Goal: Information Seeking & Learning: Check status

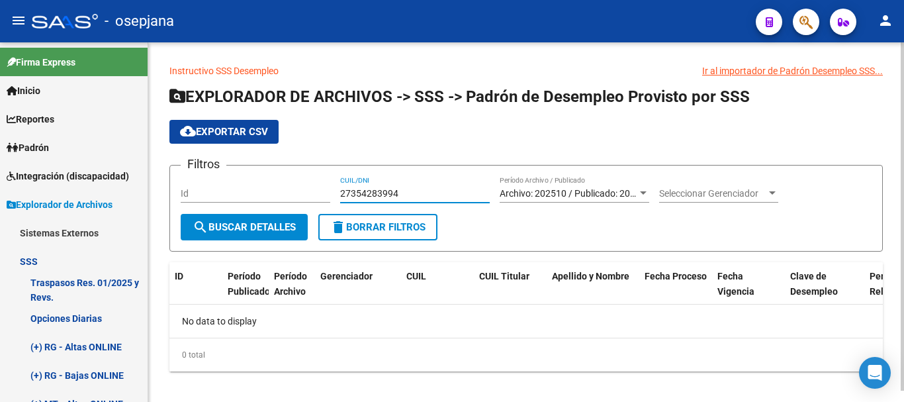
drag, startPoint x: 341, startPoint y: 188, endPoint x: 398, endPoint y: 193, distance: 57.7
click at [398, 193] on input "27354283994" at bounding box center [415, 193] width 150 height 11
paste input "0335583451"
click at [275, 218] on button "search Buscar Detalles" at bounding box center [244, 227] width 127 height 26
drag, startPoint x: 340, startPoint y: 189, endPoint x: 399, endPoint y: 193, distance: 59.0
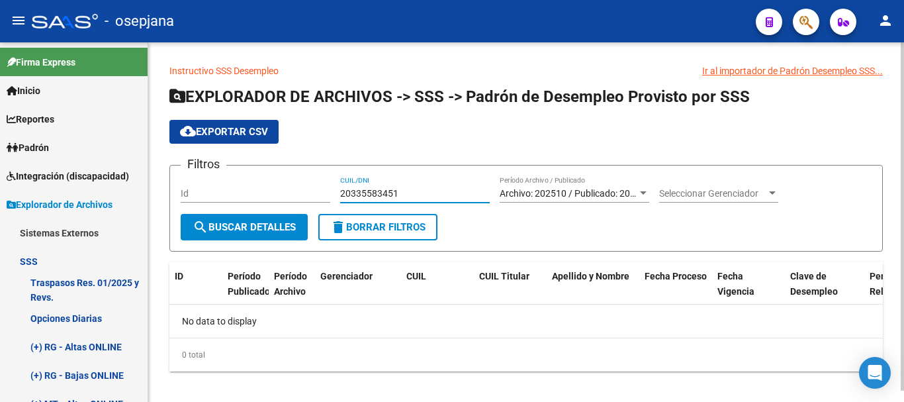
click at [399, 193] on input "20335583451" at bounding box center [415, 193] width 150 height 11
paste input "7354283994"
type input "27354283994"
click at [273, 228] on span "search Buscar Detalles" at bounding box center [244, 227] width 103 height 12
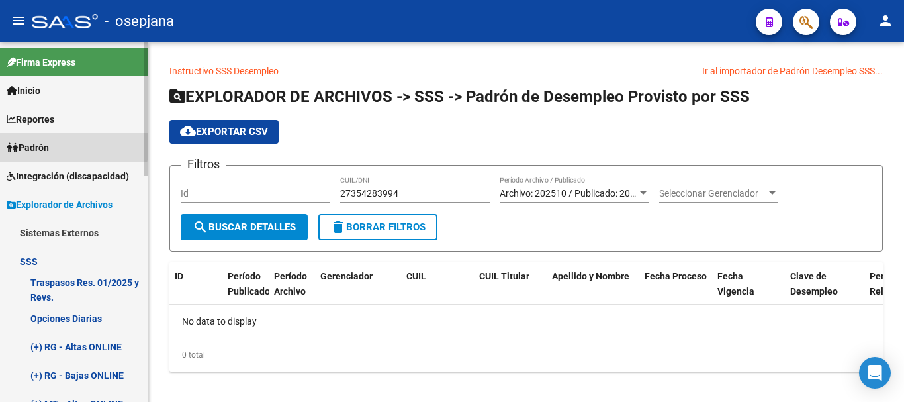
click at [48, 144] on span "Padrón" at bounding box center [28, 147] width 42 height 15
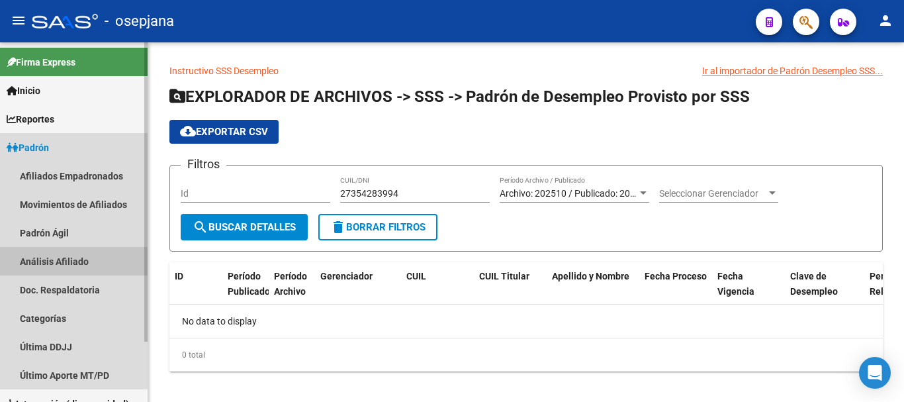
click at [44, 260] on link "Análisis Afiliado" at bounding box center [74, 261] width 148 height 28
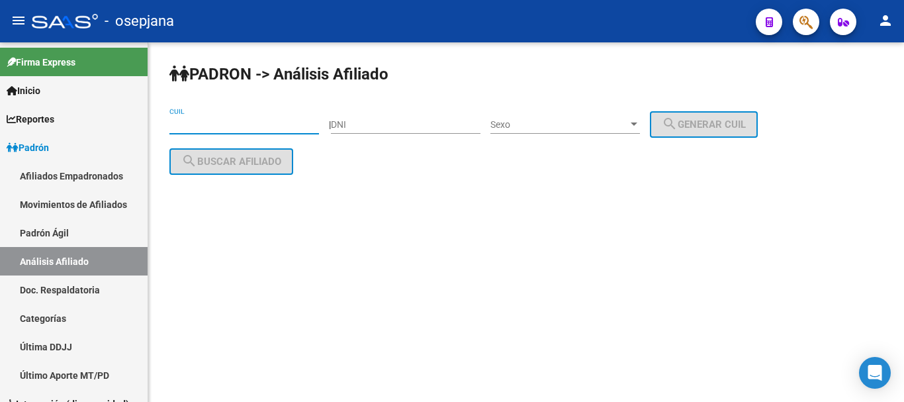
click at [187, 122] on input "CUIL" at bounding box center [244, 124] width 150 height 11
paste input "27-35428399-4"
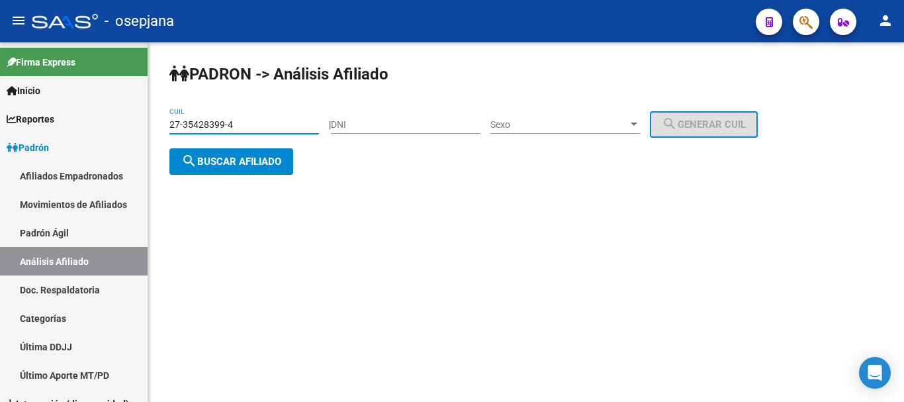
click at [222, 163] on span "search Buscar afiliado" at bounding box center [231, 161] width 100 height 12
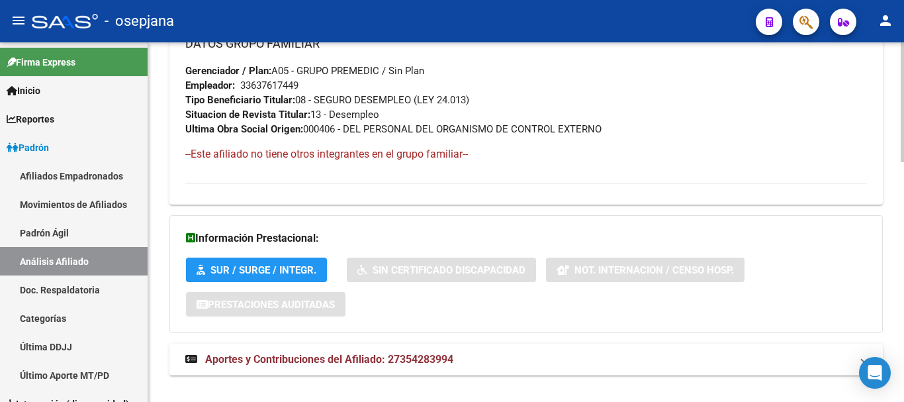
scroll to position [721, 0]
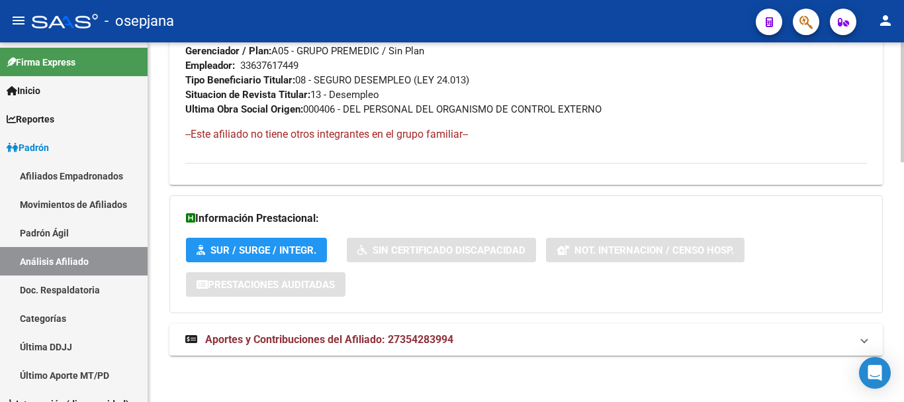
click at [318, 341] on span "Aportes y Contribuciones del Afiliado: 27354283994" at bounding box center [329, 339] width 248 height 13
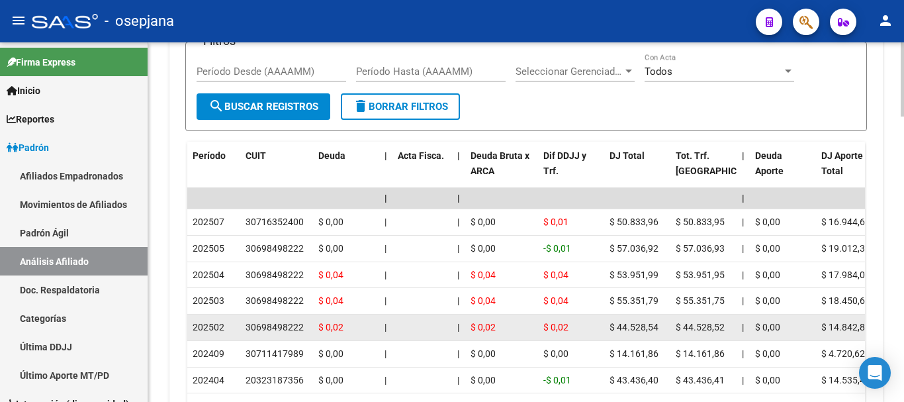
scroll to position [1052, 0]
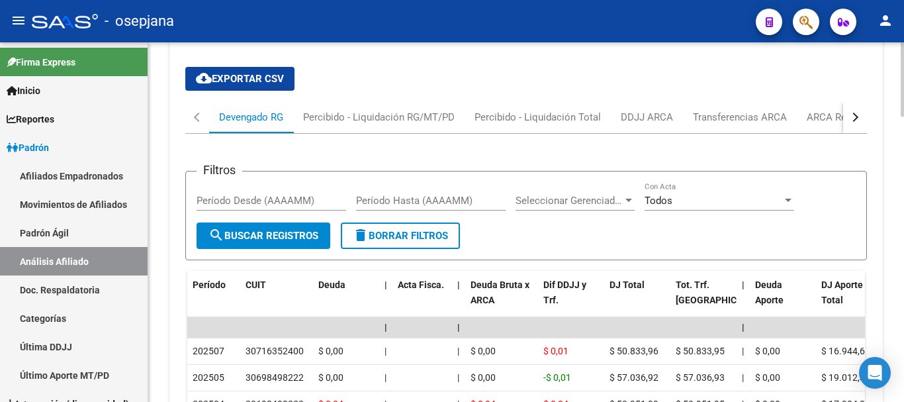
click at [855, 116] on div "button" at bounding box center [853, 116] width 9 height 9
click at [793, 116] on div "ARCA Relaciones Laborales" at bounding box center [775, 117] width 124 height 15
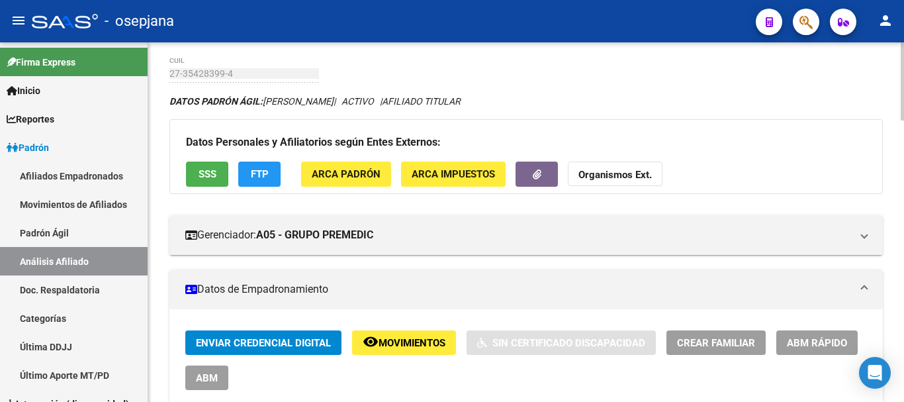
scroll to position [0, 0]
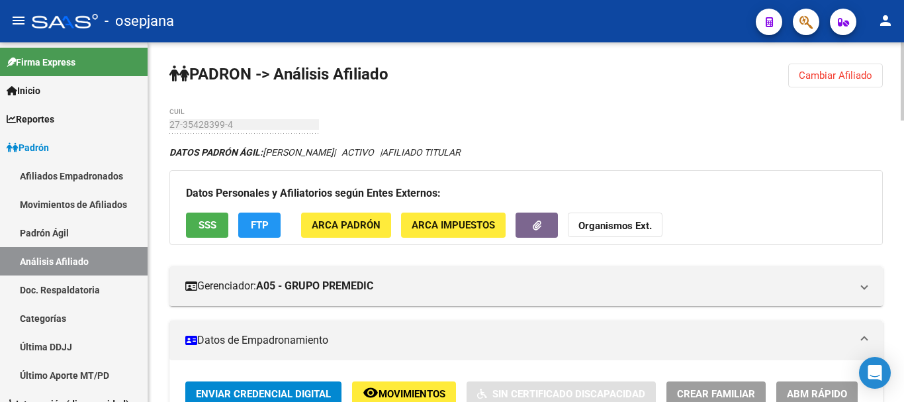
click at [836, 76] on span "Cambiar Afiliado" at bounding box center [835, 75] width 73 height 12
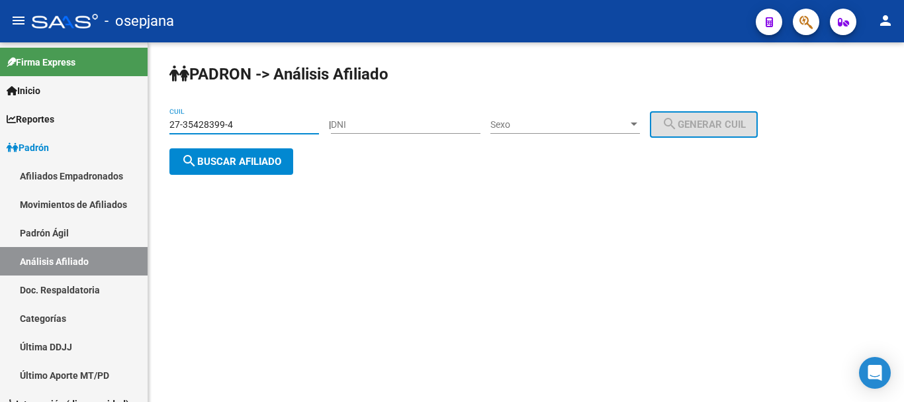
drag, startPoint x: 171, startPoint y: 124, endPoint x: 239, endPoint y: 122, distance: 67.5
click at [239, 122] on input "27-35428399-4" at bounding box center [244, 124] width 150 height 11
paste input "0-33558345-1"
type input "20-33558345-1"
click at [241, 161] on span "search Buscar afiliado" at bounding box center [231, 161] width 100 height 12
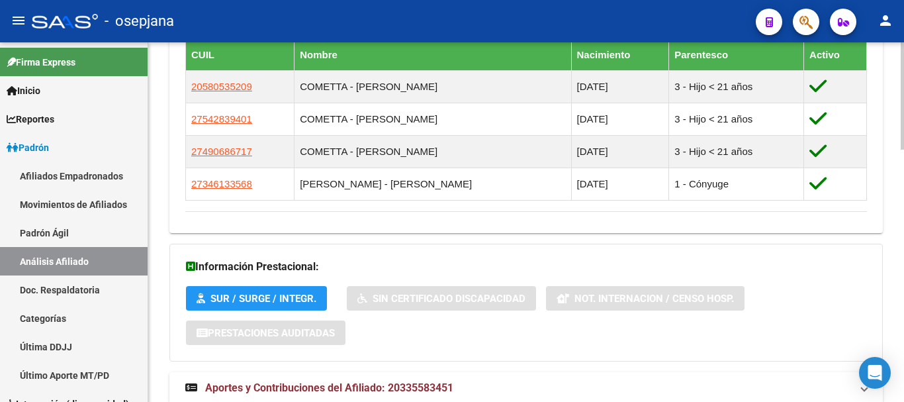
scroll to position [843, 0]
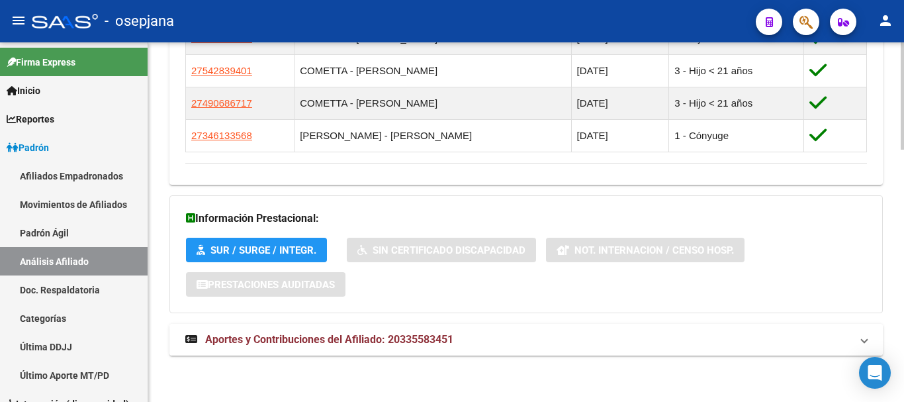
click at [324, 340] on span "Aportes y Contribuciones del Afiliado: 20335583451" at bounding box center [329, 339] width 248 height 13
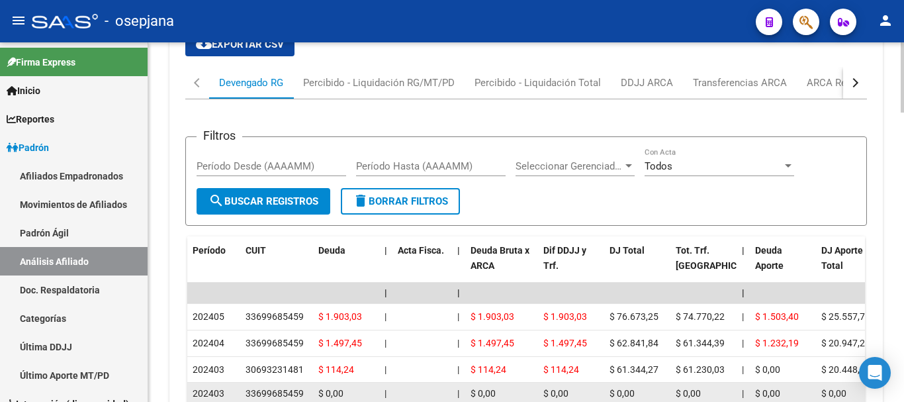
scroll to position [1183, 0]
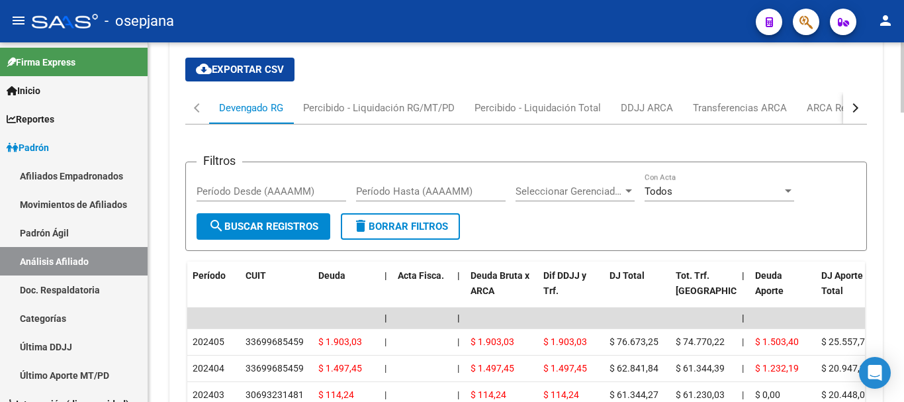
click at [853, 105] on div "button" at bounding box center [853, 107] width 9 height 9
click at [763, 108] on div "ARCA Relaciones Laborales" at bounding box center [775, 108] width 124 height 15
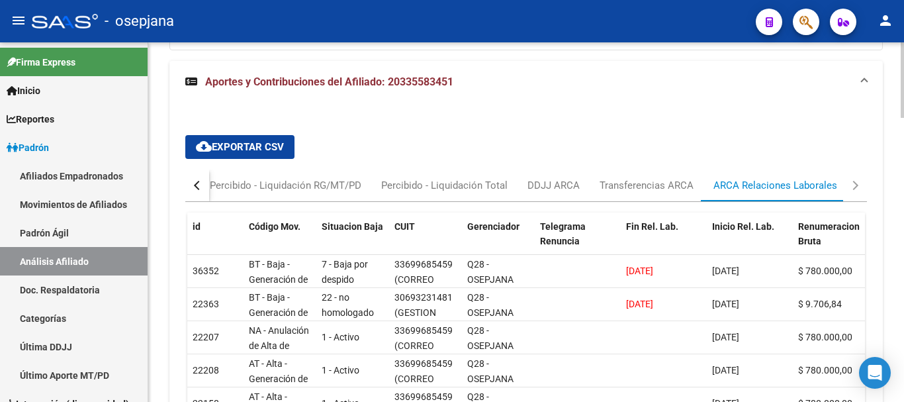
scroll to position [1257, 0]
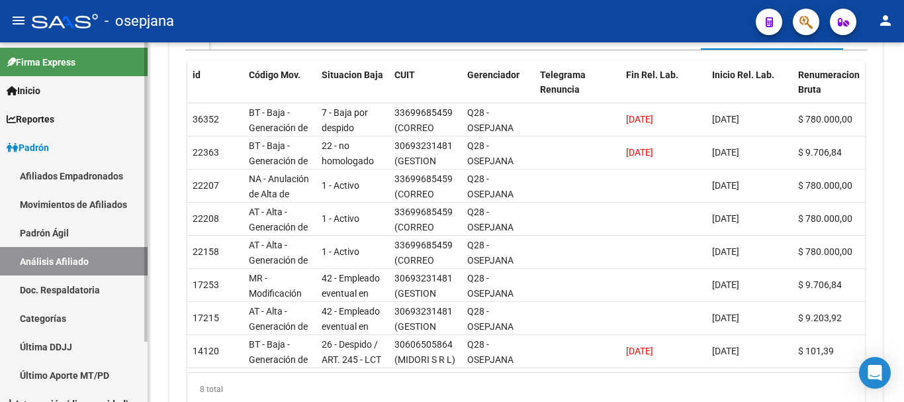
click at [46, 232] on link "Padrón Ágil" at bounding box center [74, 232] width 148 height 28
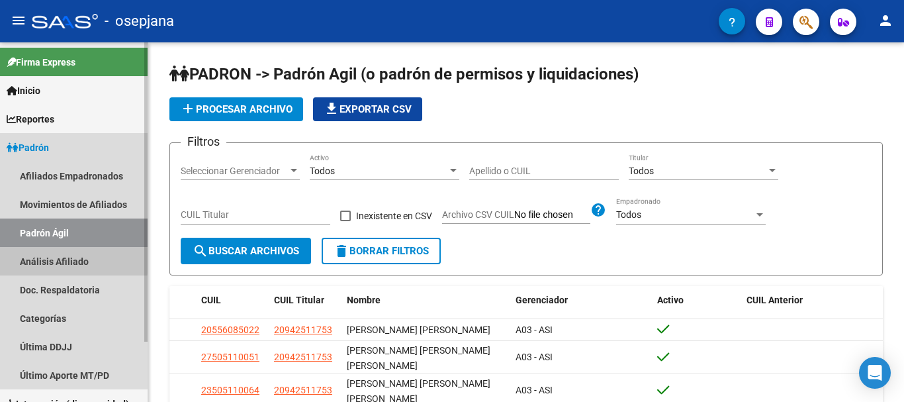
click at [38, 257] on link "Análisis Afiliado" at bounding box center [74, 261] width 148 height 28
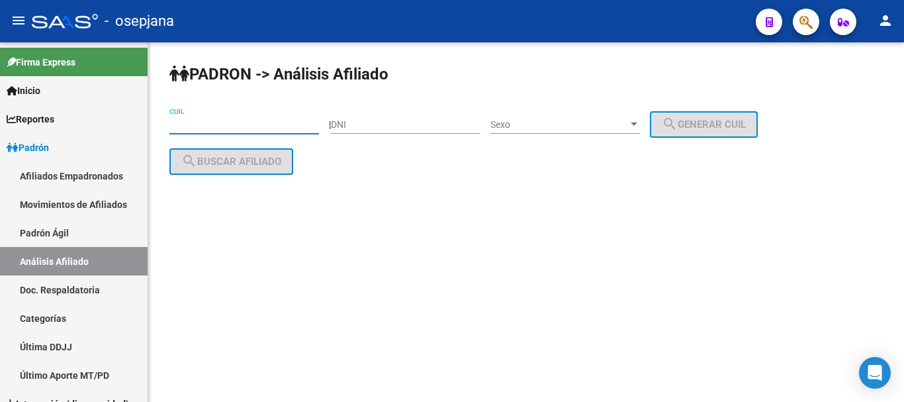
click at [178, 123] on input "CUIL" at bounding box center [244, 124] width 150 height 11
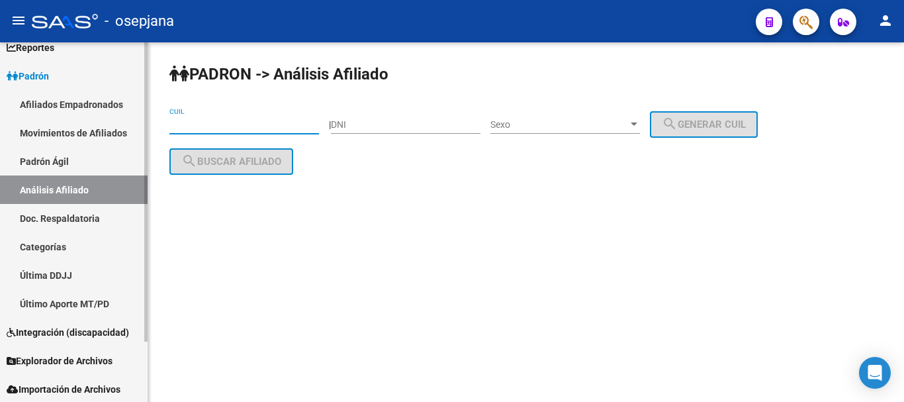
scroll to position [73, 0]
click at [56, 357] on span "Explorador de Archivos" at bounding box center [60, 359] width 106 height 15
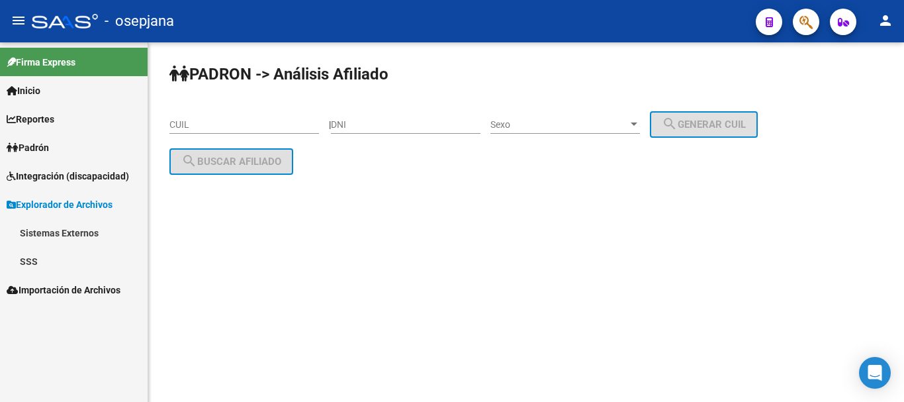
scroll to position [0, 0]
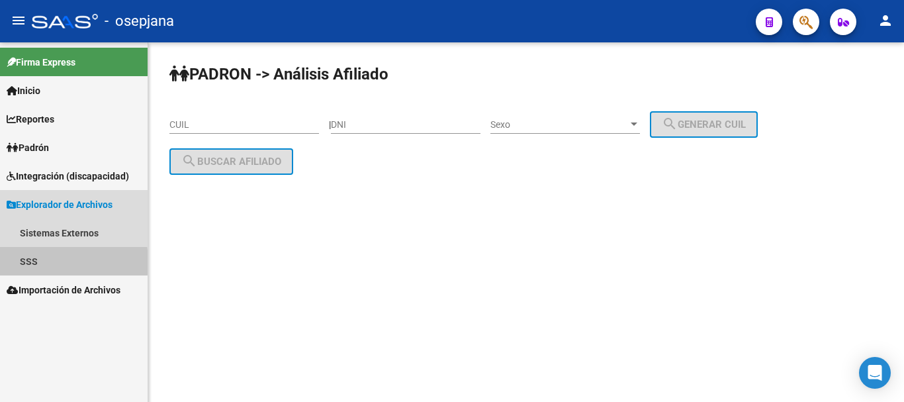
click at [30, 262] on link "SSS" at bounding box center [74, 261] width 148 height 28
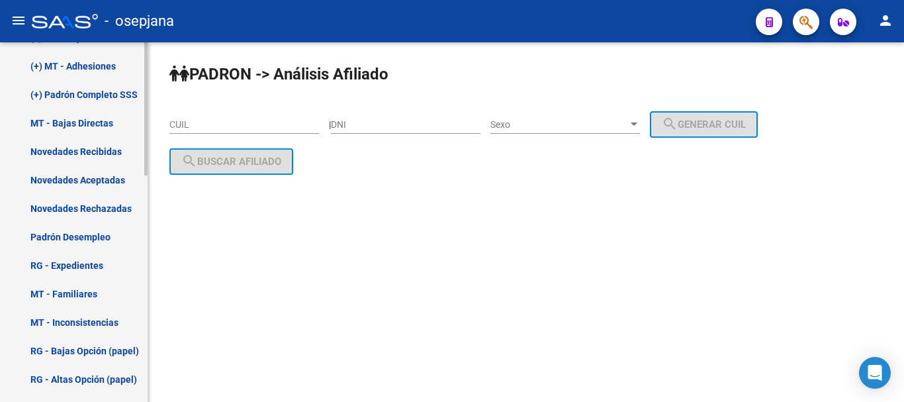
scroll to position [397, 0]
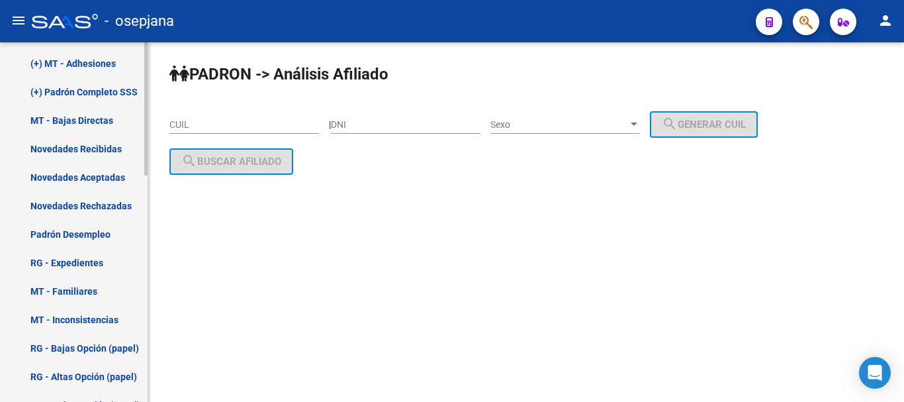
click at [74, 231] on link "Padrón Desempleo" at bounding box center [74, 234] width 148 height 28
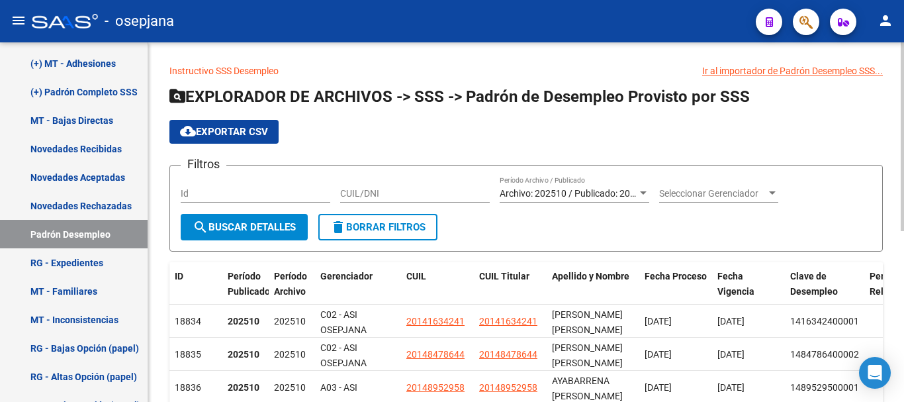
click at [348, 191] on input "CUIL/DNI" at bounding box center [415, 193] width 150 height 11
paste input "33558345"
type input "33558345"
drag, startPoint x: 387, startPoint y: 194, endPoint x: 342, endPoint y: 191, distance: 45.1
click at [342, 191] on input "33558345" at bounding box center [415, 193] width 150 height 11
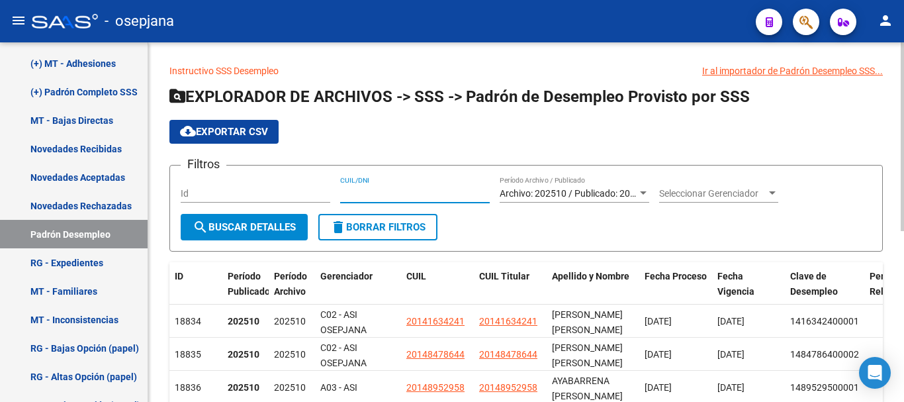
click at [353, 194] on input "CUIL/DNI" at bounding box center [415, 193] width 150 height 11
click at [355, 193] on input "CUIL/DNI" at bounding box center [415, 193] width 150 height 11
click at [394, 193] on input "CUIL/DNI" at bounding box center [415, 193] width 150 height 11
click at [395, 193] on input "CUIL/DNI" at bounding box center [415, 193] width 150 height 11
type input "20335583451"
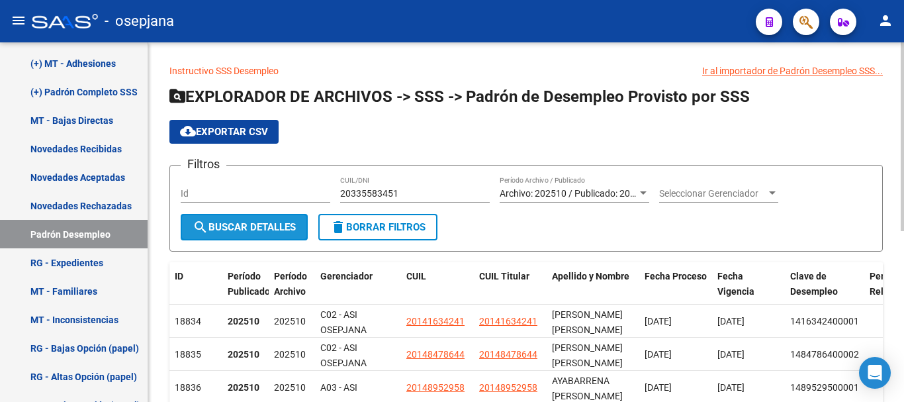
click at [228, 225] on span "search Buscar Detalles" at bounding box center [244, 227] width 103 height 12
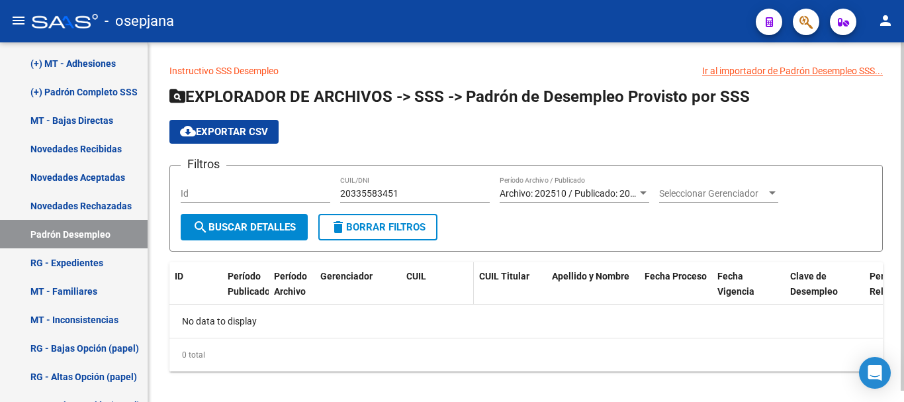
scroll to position [12, 0]
